Goal: Information Seeking & Learning: Understand process/instructions

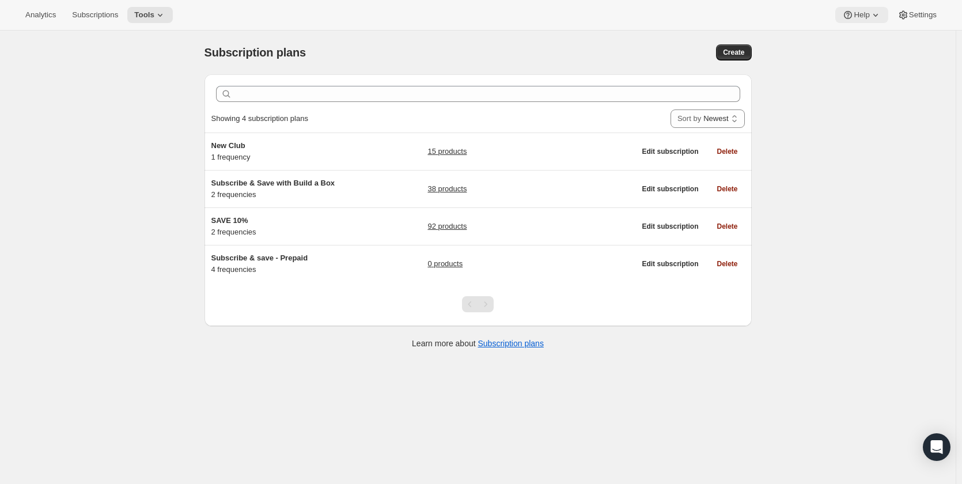
click at [860, 12] on span "Help" at bounding box center [862, 14] width 16 height 9
click at [858, 39] on span "Setup guide" at bounding box center [857, 39] width 40 height 9
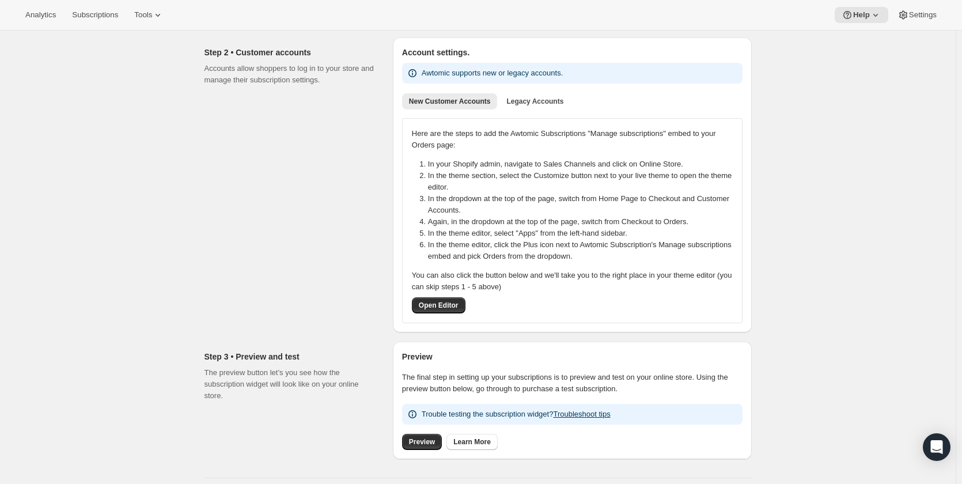
scroll to position [115, 0]
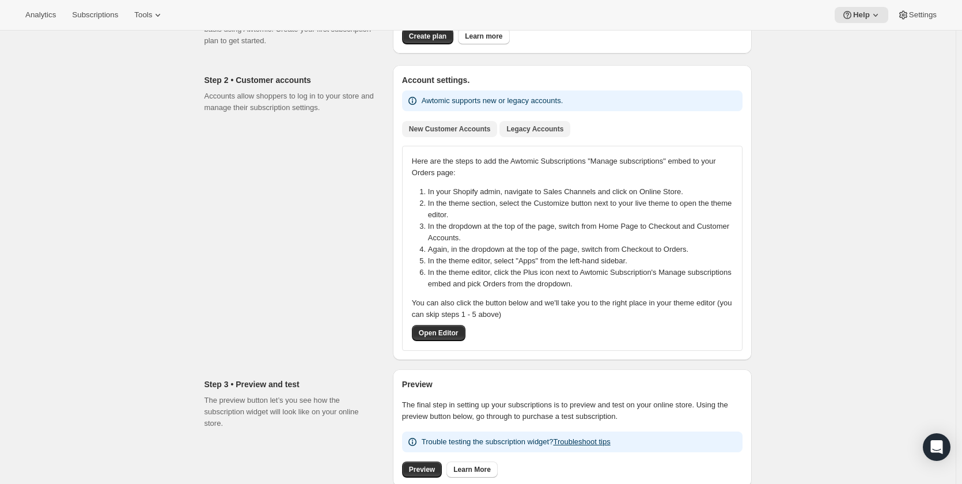
click at [550, 127] on span "Legacy Accounts" at bounding box center [535, 128] width 57 height 9
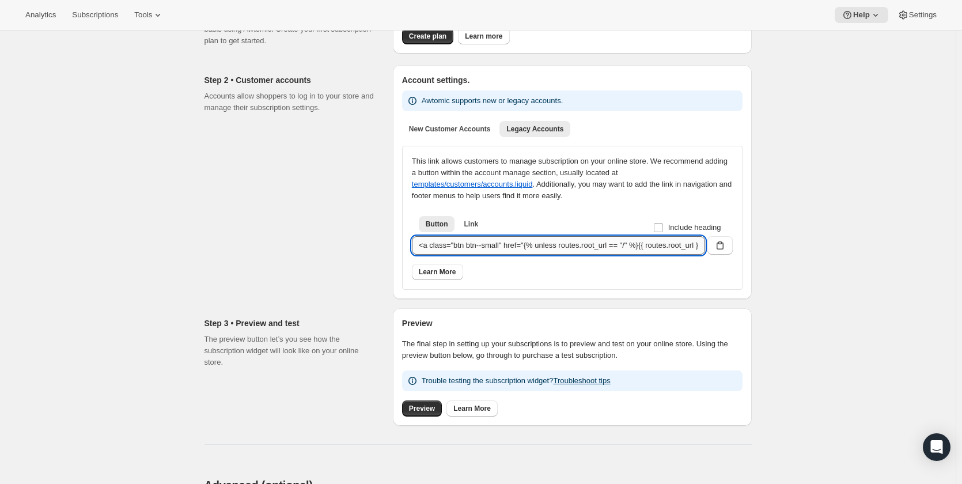
click at [536, 247] on input "<a class="btn btn--small" href="{% unless routes.root_url == "/" %}{{ routes.ro…" at bounding box center [558, 245] width 293 height 18
drag, startPoint x: 586, startPoint y: 243, endPoint x: 736, endPoint y: 250, distance: 150.0
click at [736, 250] on div "This link allows customers to manage subscription on your online store. We reco…" at bounding box center [572, 218] width 341 height 144
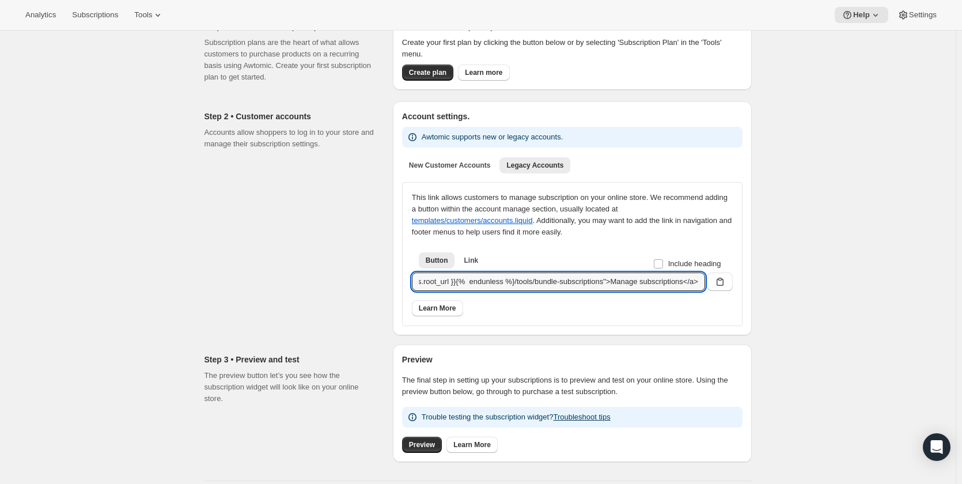
scroll to position [0, 0]
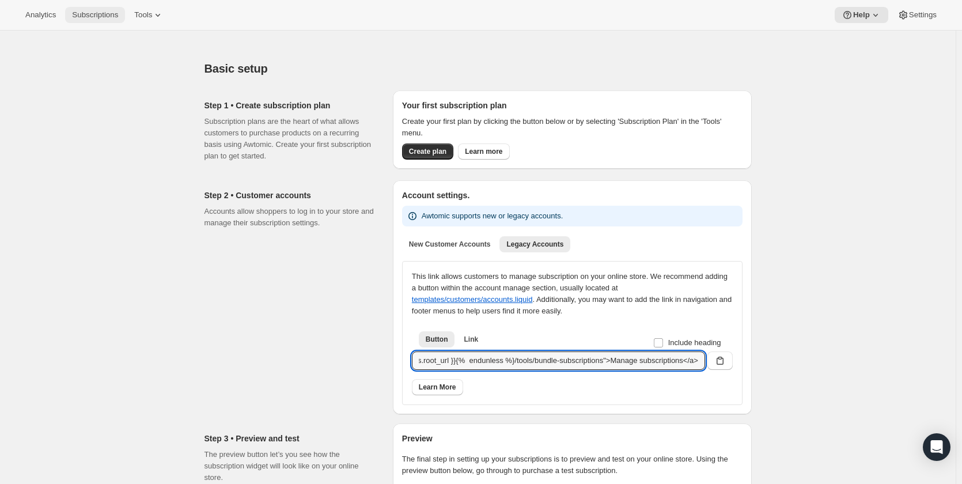
click at [125, 20] on button "Subscriptions" at bounding box center [95, 15] width 60 height 16
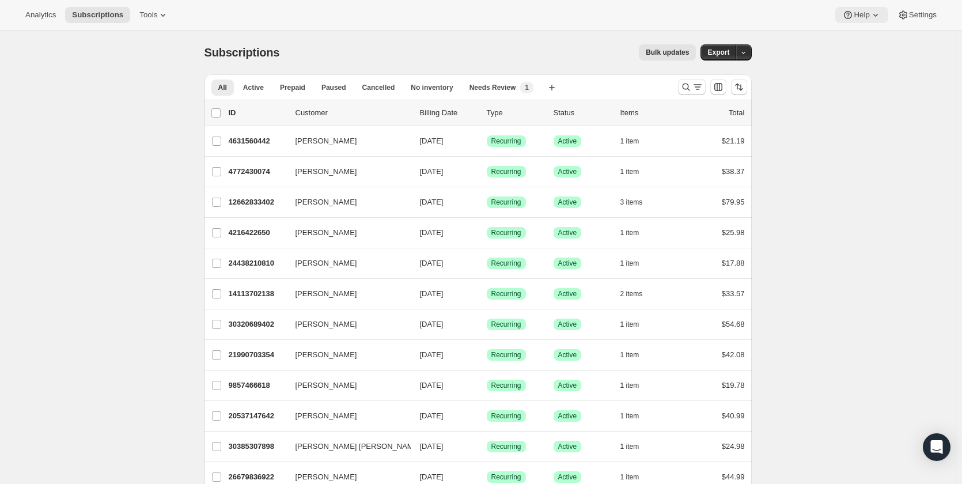
click at [864, 17] on span "Help" at bounding box center [862, 14] width 16 height 9
click at [863, 57] on span "Help Center" at bounding box center [857, 58] width 40 height 9
